Goal: Task Accomplishment & Management: Use online tool/utility

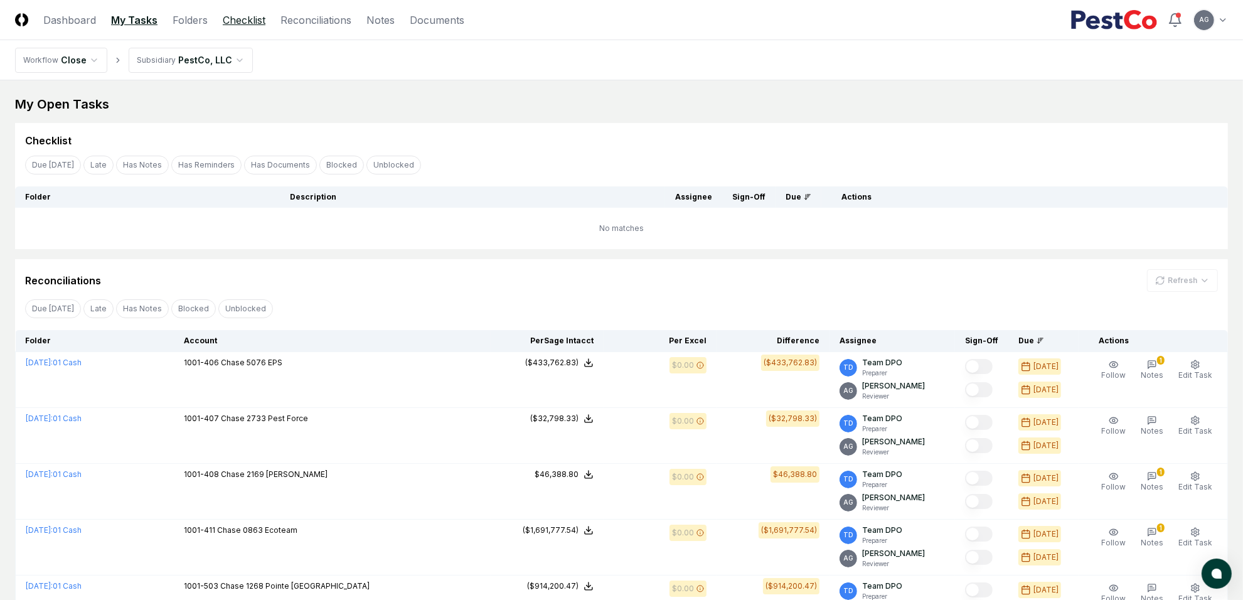
click at [244, 17] on link "Checklist" at bounding box center [244, 20] width 43 height 15
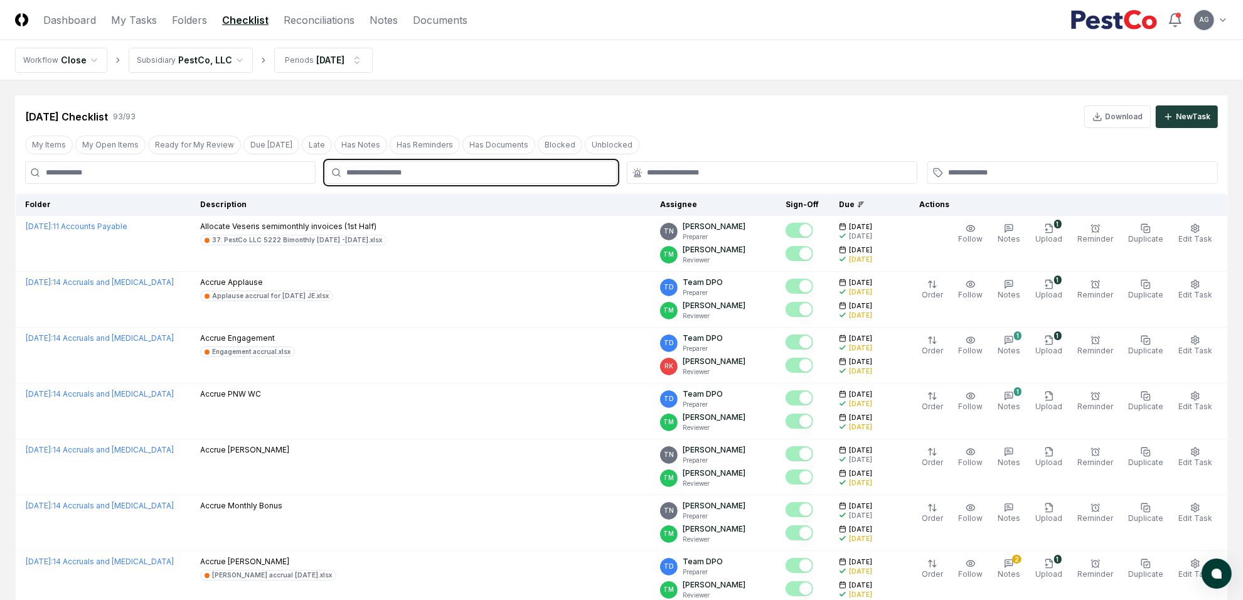
click at [437, 173] on input "text" at bounding box center [477, 172] width 262 height 11
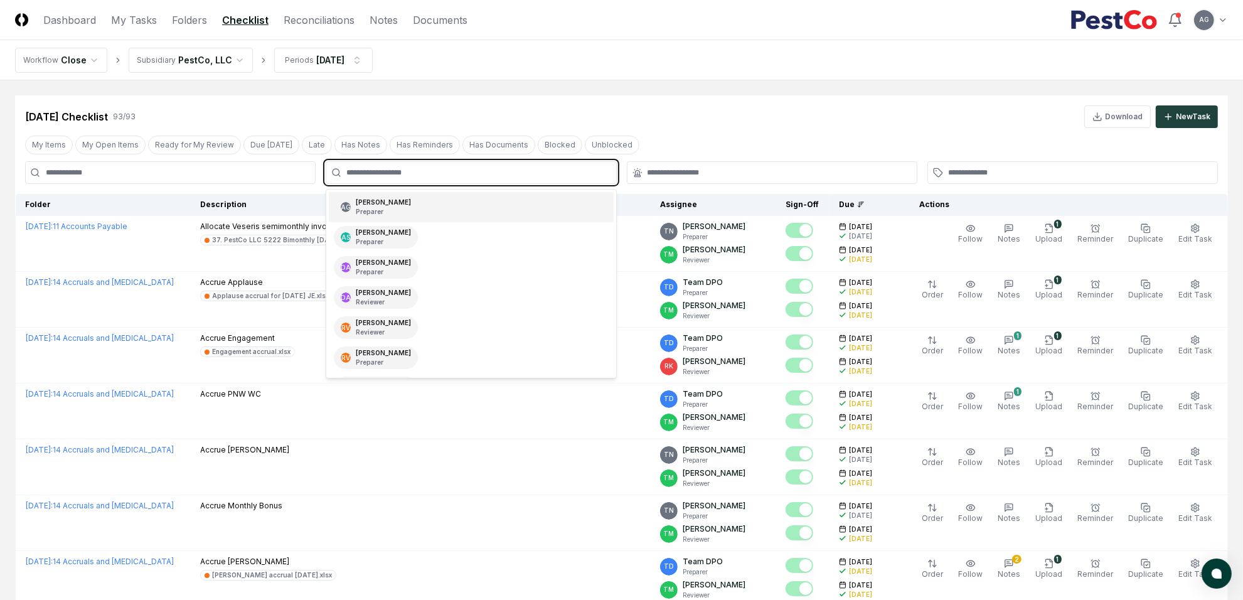
click at [450, 200] on div "AG [PERSON_NAME] Preparer" at bounding box center [471, 207] width 284 height 30
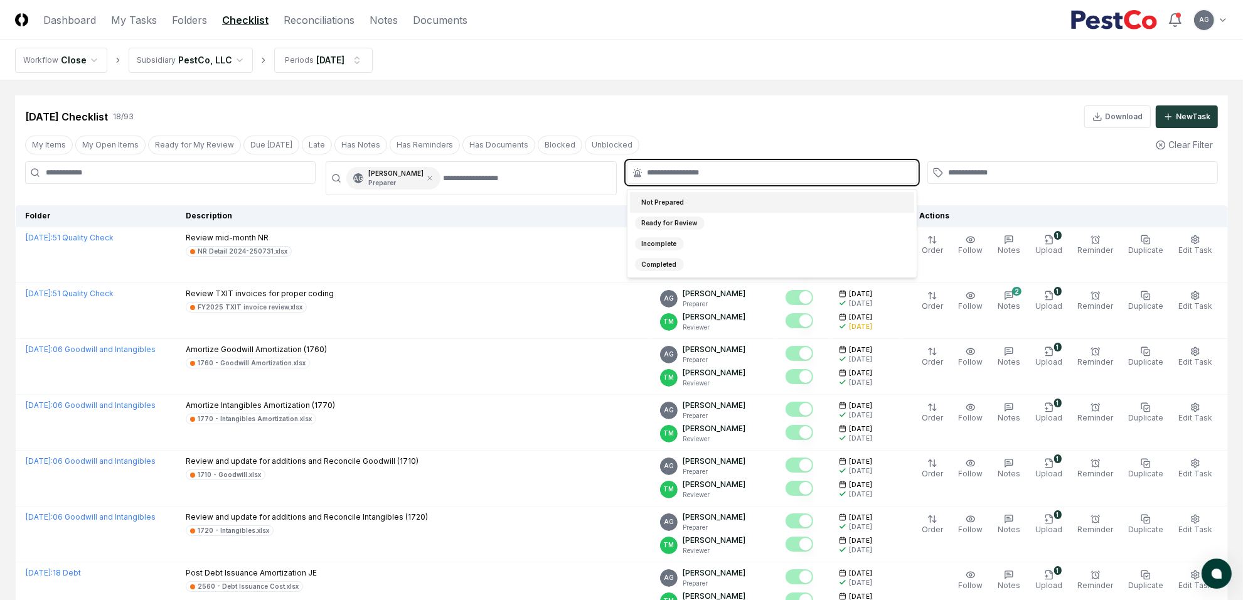
click at [714, 171] on input "text" at bounding box center [779, 172] width 262 height 11
click at [711, 198] on div "Not Prepared" at bounding box center [772, 202] width 284 height 21
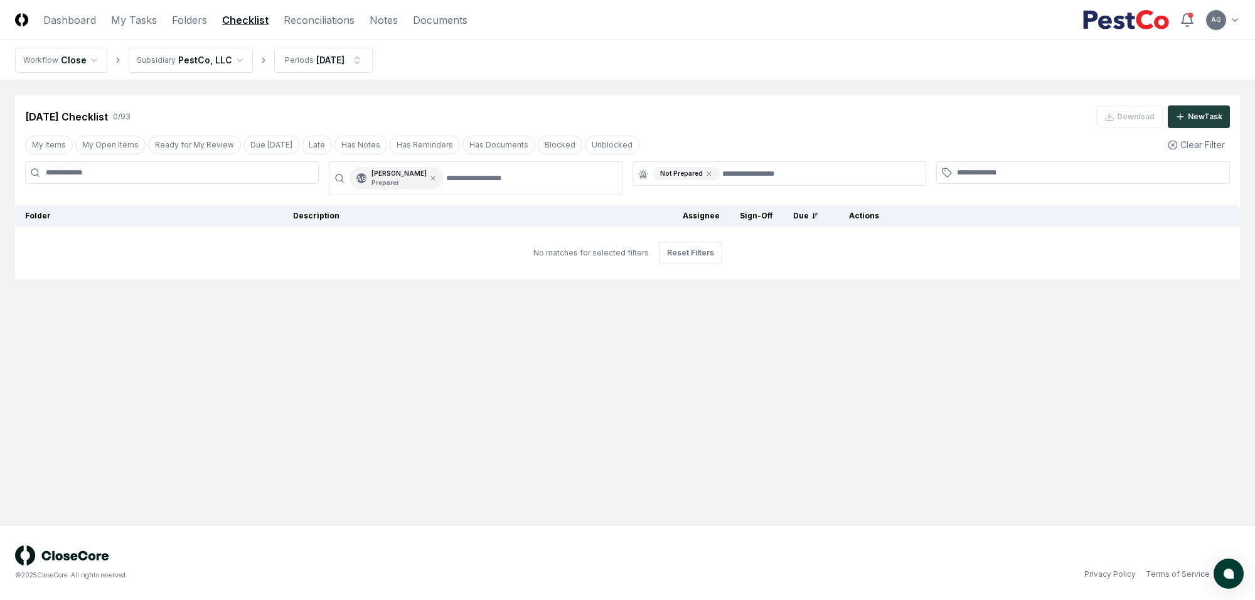
click at [711, 123] on div "[DATE] Checklist 0 / 93 Download New Task" at bounding box center [627, 116] width 1205 height 23
click at [335, 58] on html "CloseCore Dashboard My Tasks Folders Checklist Reconciliations Notes Documents …" at bounding box center [627, 300] width 1255 height 600
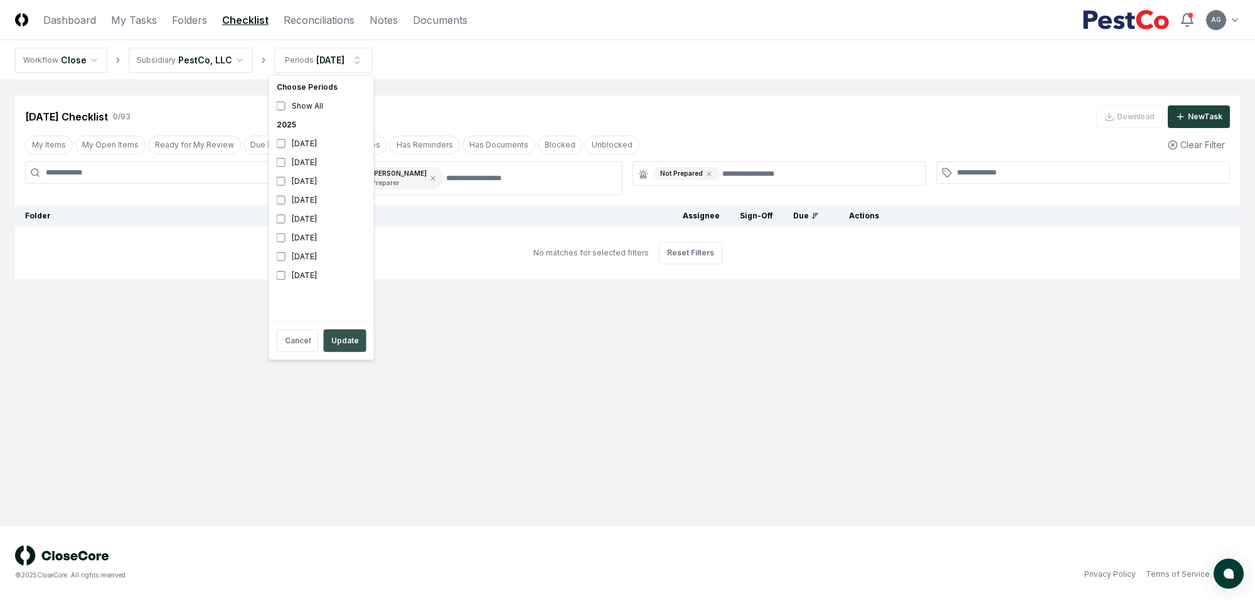
click at [336, 346] on button "Update" at bounding box center [345, 341] width 43 height 23
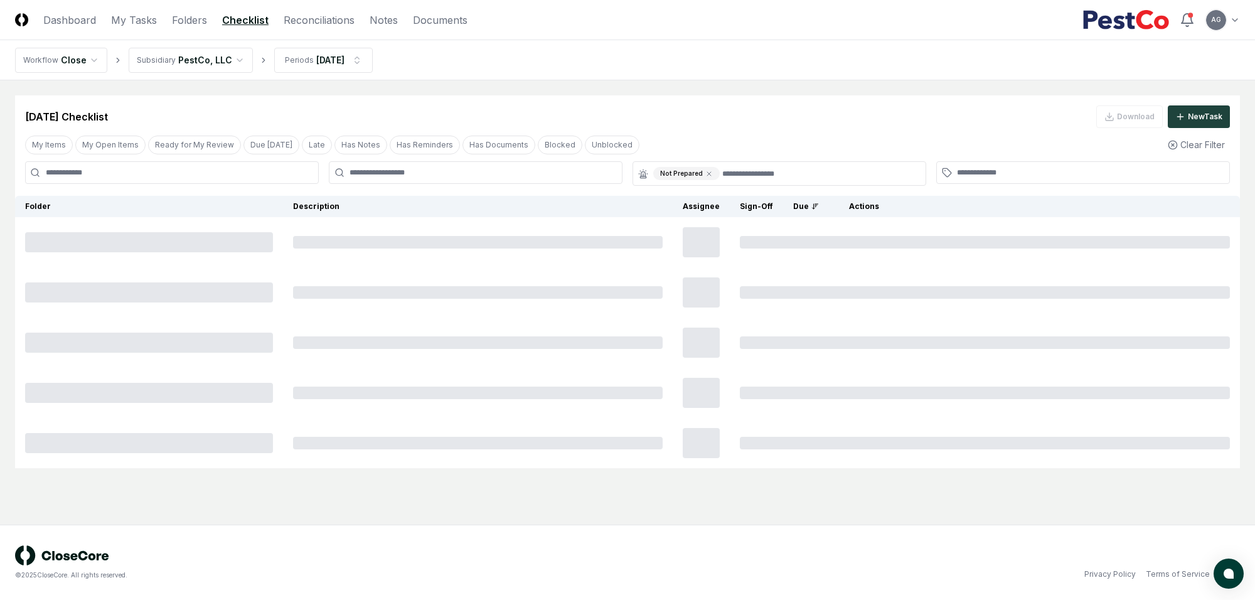
click at [682, 98] on div "[DATE] Checklist Download New Task" at bounding box center [627, 111] width 1225 height 33
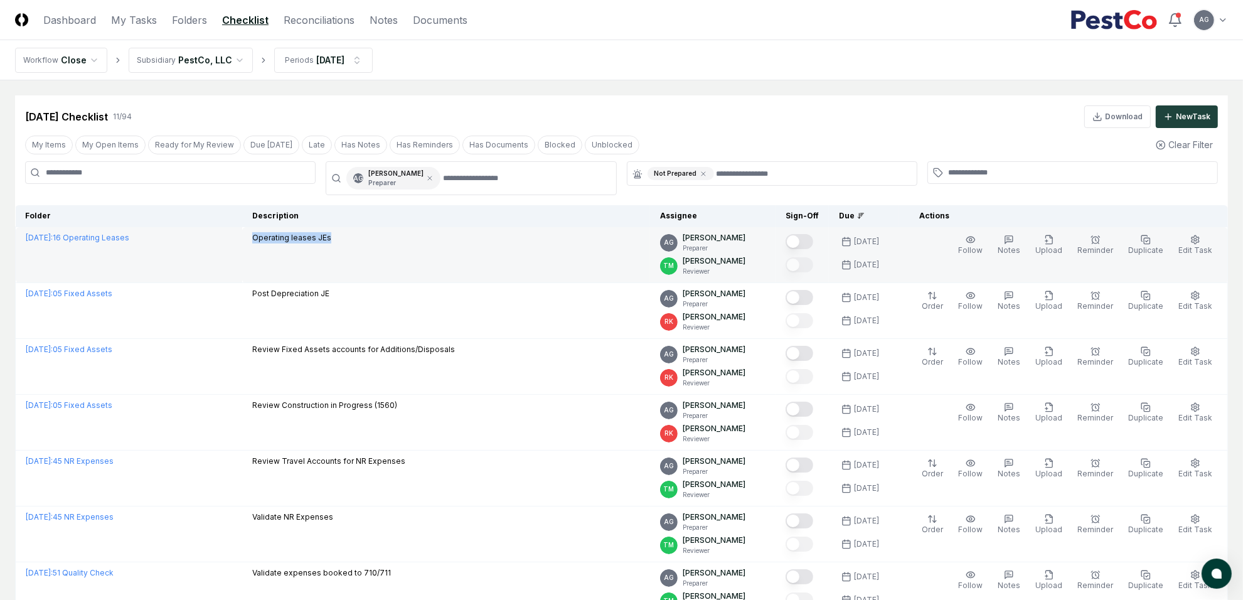
drag, startPoint x: 390, startPoint y: 242, endPoint x: 286, endPoint y: 247, distance: 104.3
click at [286, 247] on td "Operating leases JEs" at bounding box center [446, 255] width 408 height 56
copy p "Operating leases JEs"
